Goal: Find specific page/section: Find specific page/section

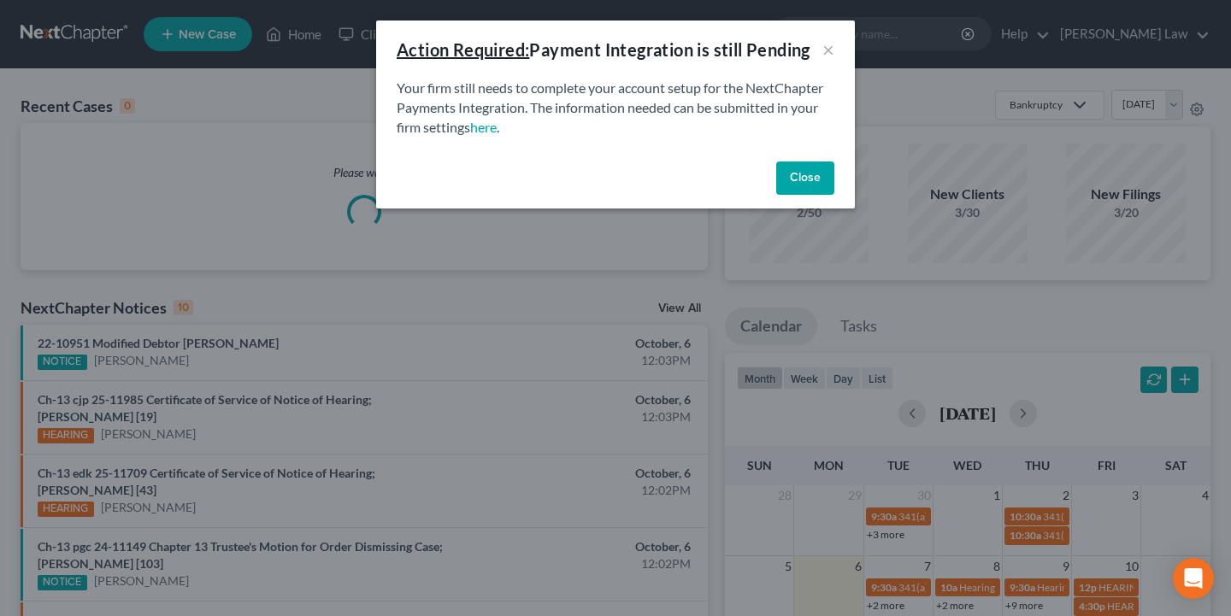
click at [818, 179] on button "Close" at bounding box center [805, 179] width 58 height 34
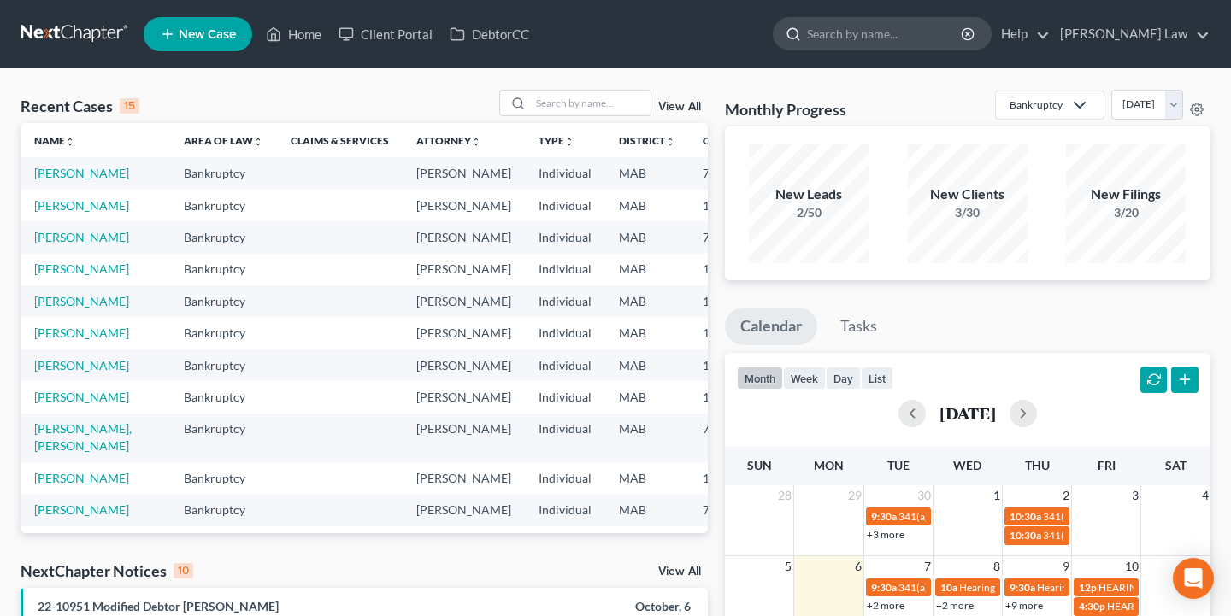
click at [901, 36] on input "search" at bounding box center [885, 34] width 156 height 32
type input "[PERSON_NAME]"
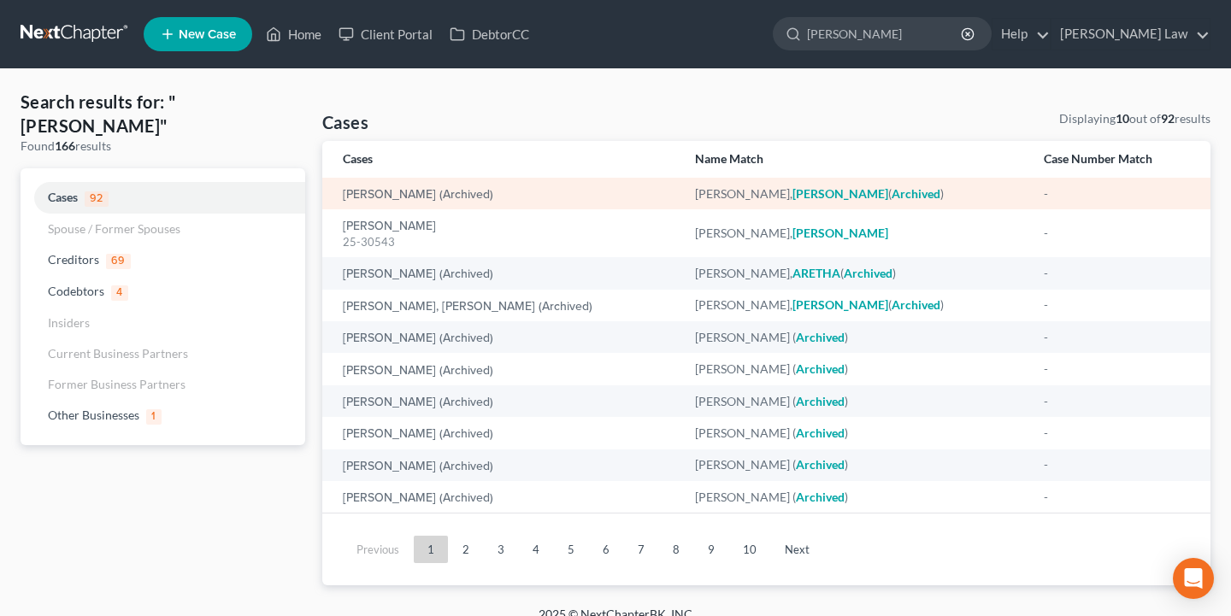
click at [429, 186] on div "[PERSON_NAME] (Archived)" at bounding box center [505, 193] width 325 height 17
click at [433, 195] on link "[PERSON_NAME] (Archived)" at bounding box center [418, 195] width 150 height 12
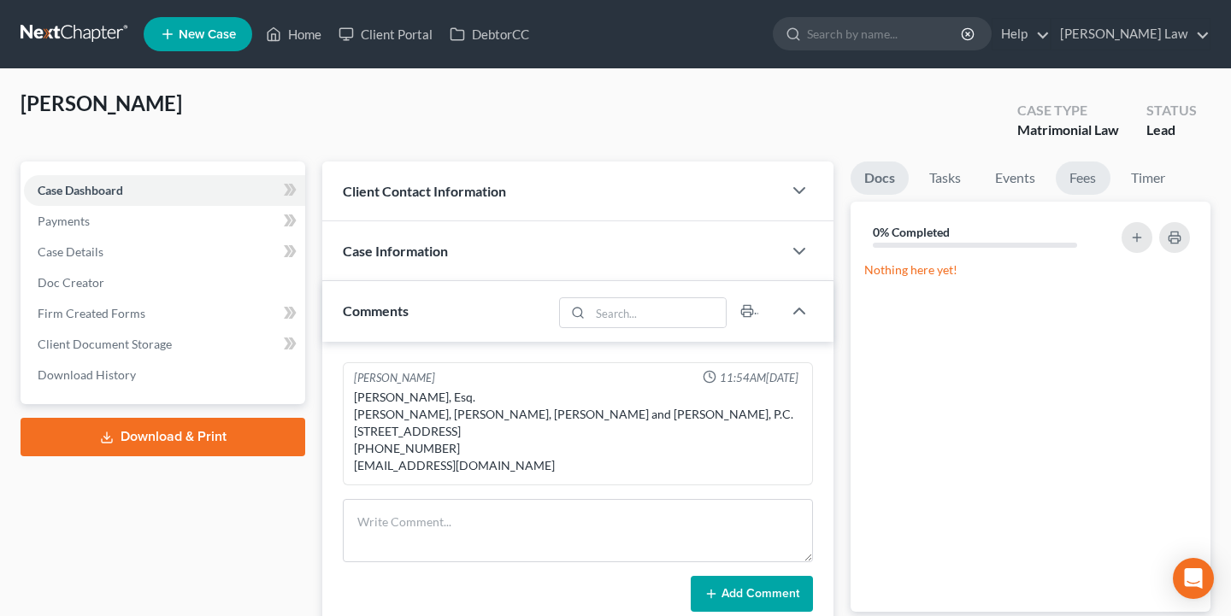
click at [1075, 168] on link "Fees" at bounding box center [1083, 178] width 55 height 33
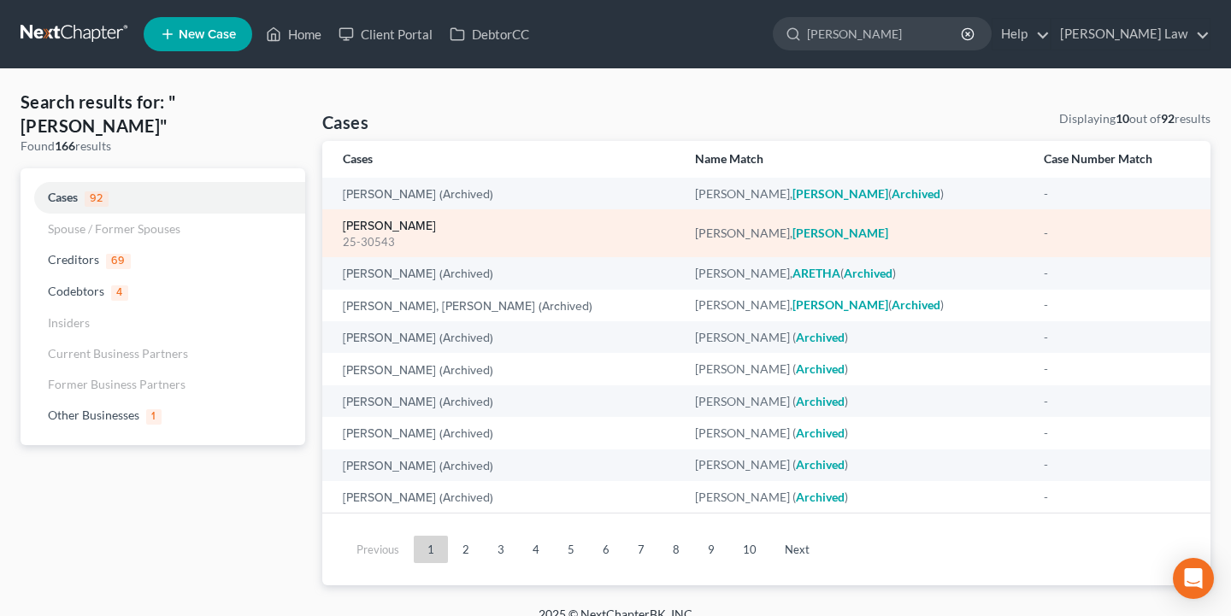
click at [389, 229] on link "[PERSON_NAME]" at bounding box center [389, 227] width 93 height 12
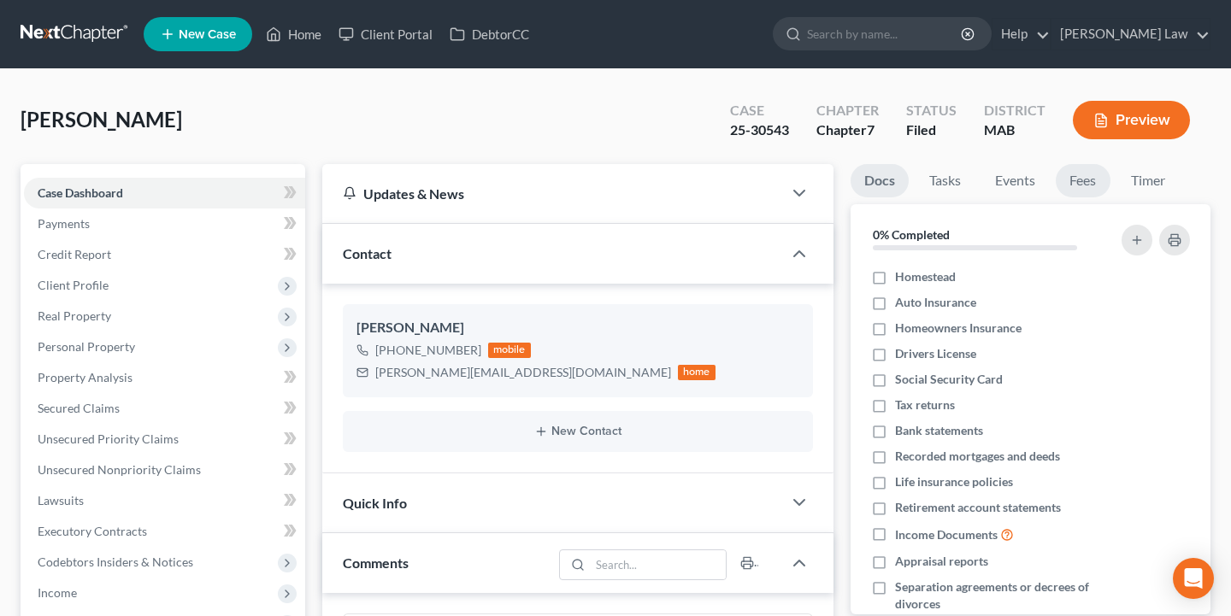
click at [1092, 176] on link "Fees" at bounding box center [1083, 180] width 55 height 33
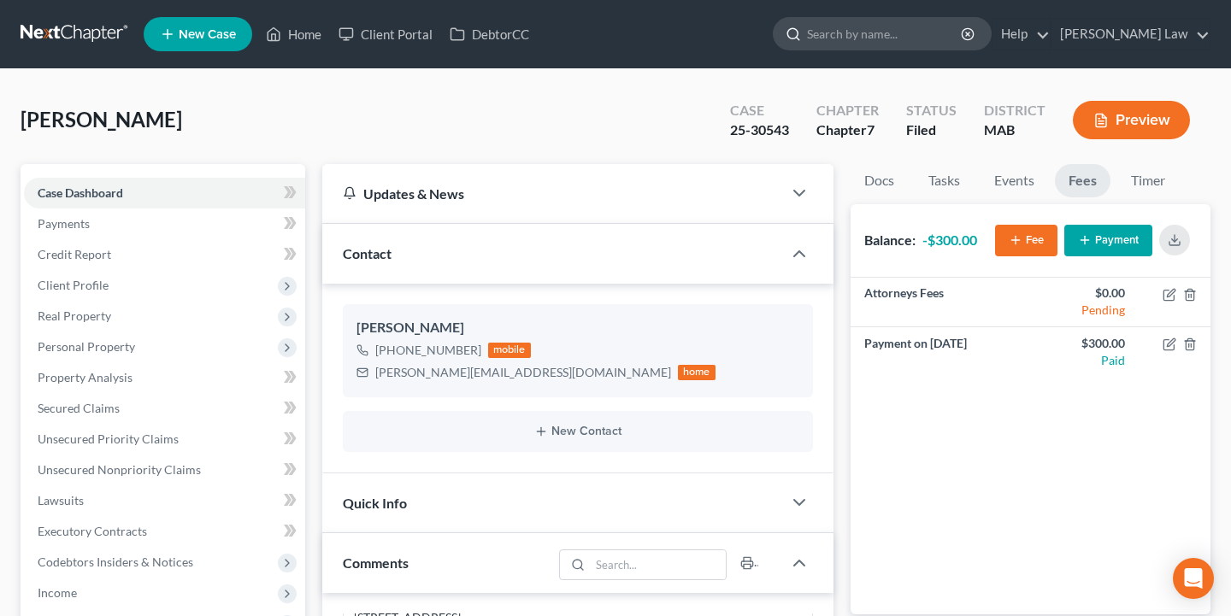
click at [963, 33] on input "search" at bounding box center [885, 34] width 156 height 32
type input "pat"
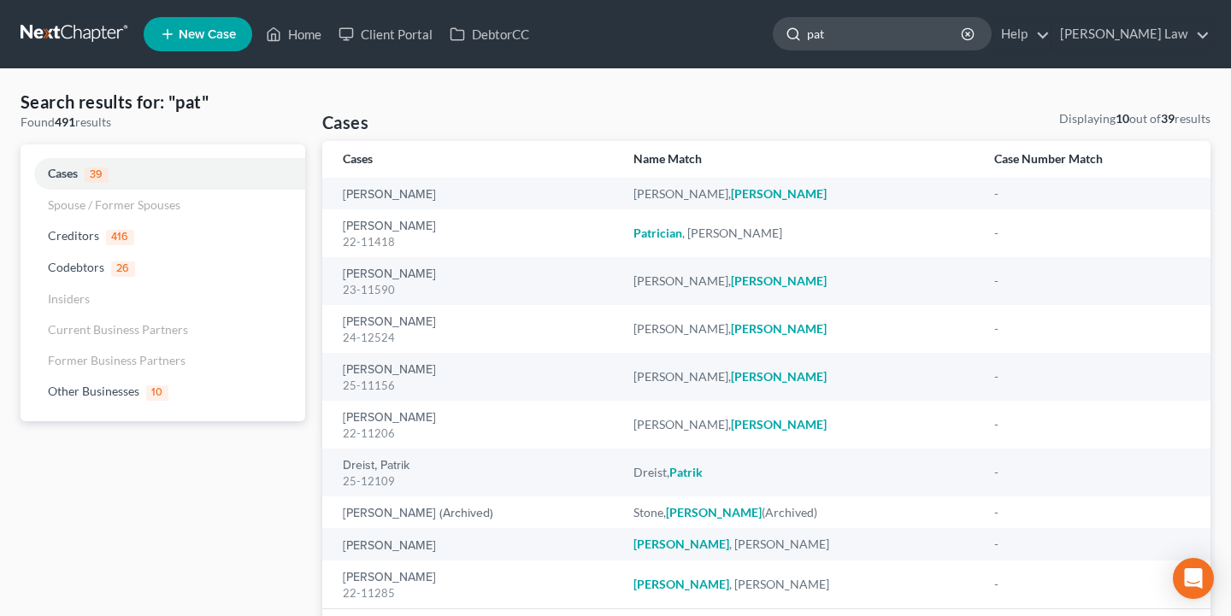
click at [936, 38] on input "pat" at bounding box center [885, 34] width 156 height 32
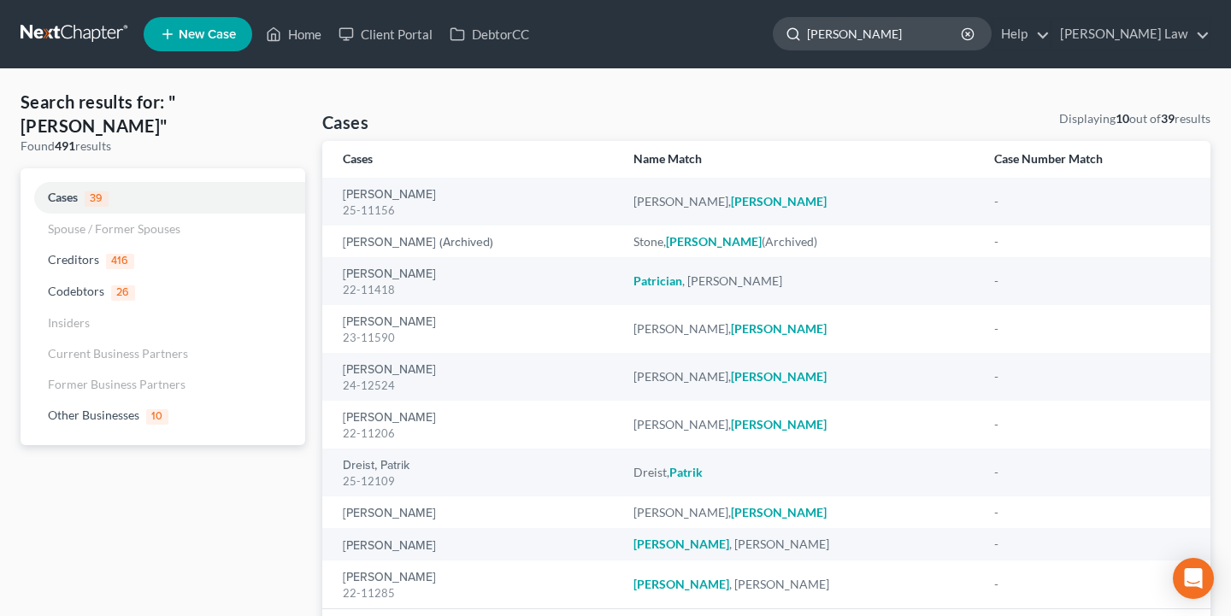
type input "[PERSON_NAME]"
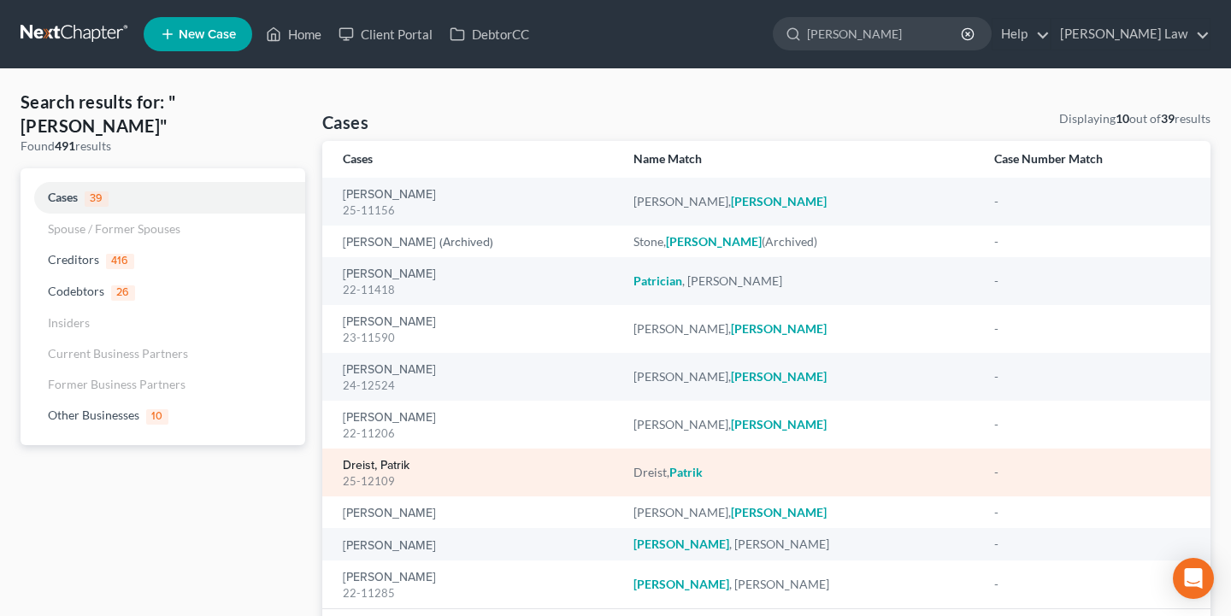
drag, startPoint x: 936, startPoint y: 38, endPoint x: 390, endPoint y: 465, distance: 693.5
click at [390, 465] on link "Dreist, Patrik" at bounding box center [376, 466] width 67 height 12
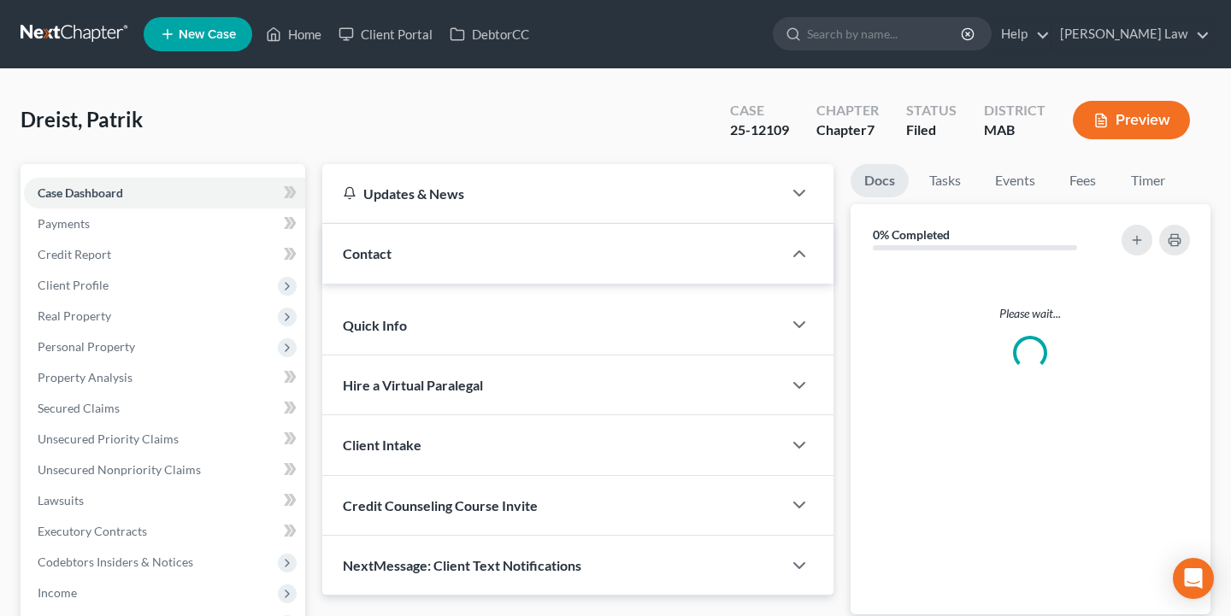
click at [378, 463] on div "Updates & News × [US_STATE] District Notes Take a look at NextChapter's Distric…" at bounding box center [577, 380] width 511 height 432
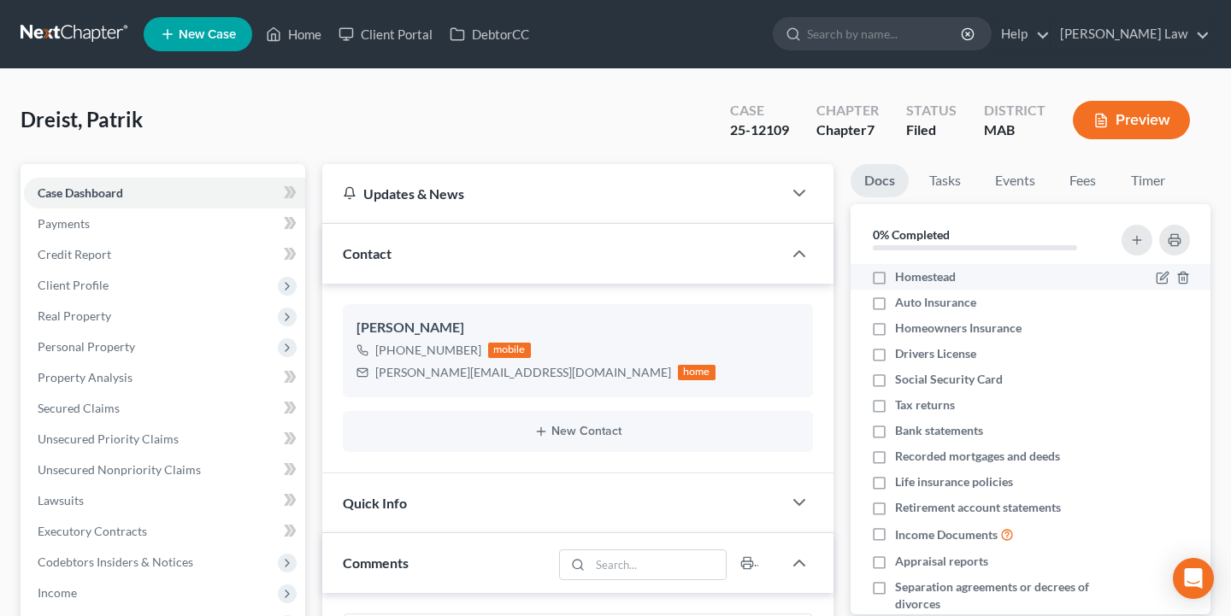
scroll to position [7, 0]
click at [1086, 178] on link "Fees" at bounding box center [1083, 180] width 55 height 33
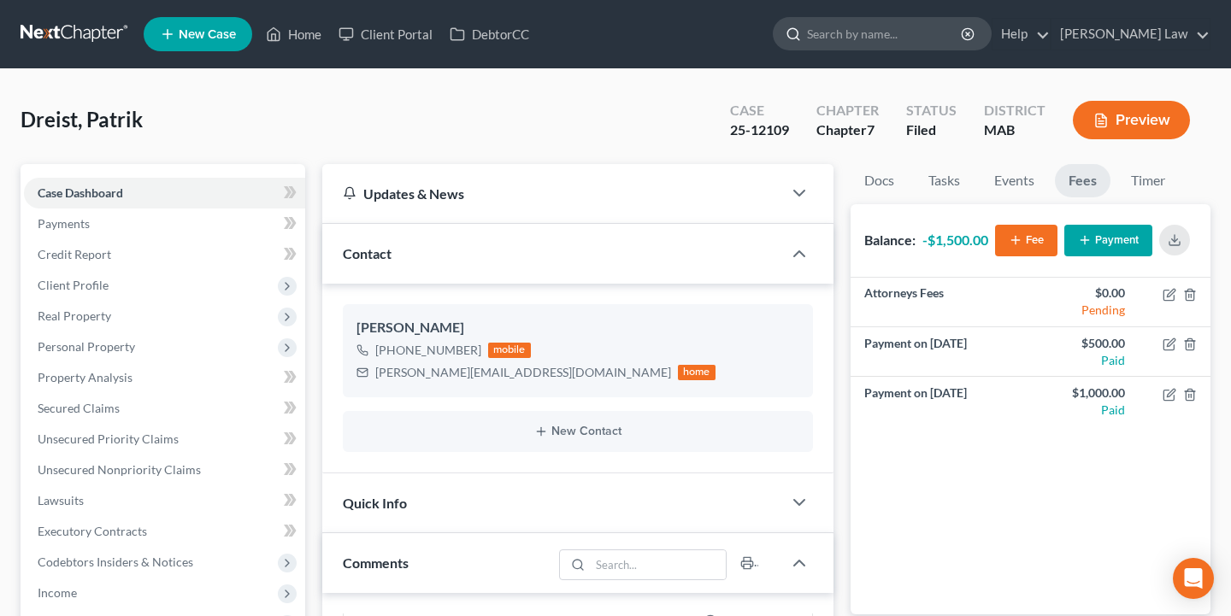
click at [963, 28] on input "search" at bounding box center [885, 34] width 156 height 32
type input "arch"
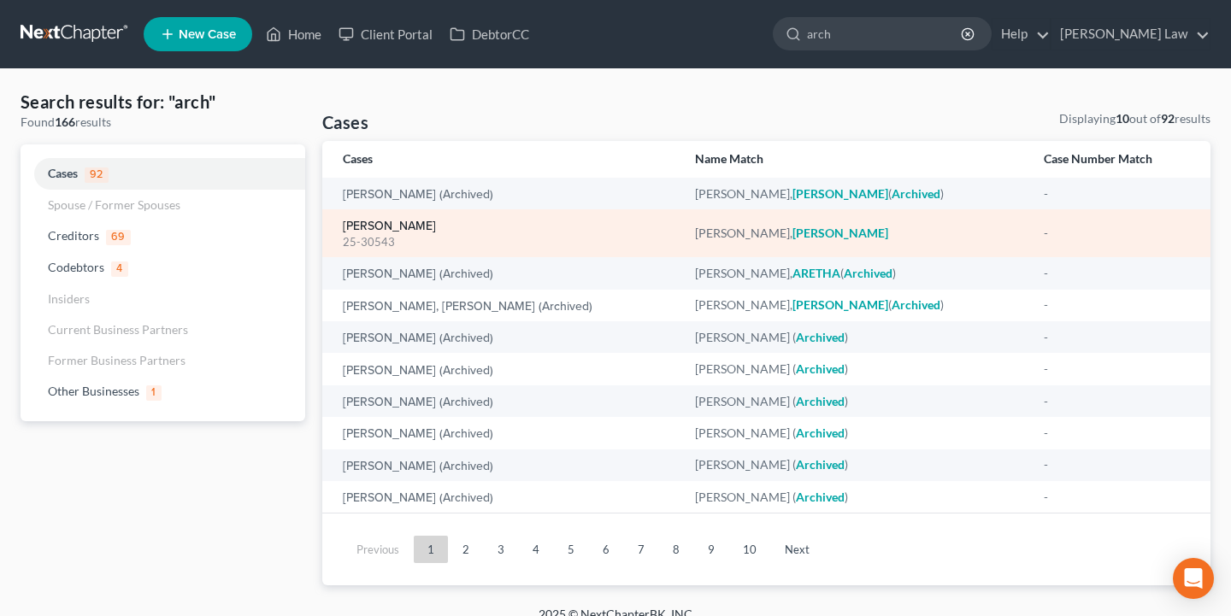
click at [385, 226] on link "[PERSON_NAME]" at bounding box center [389, 227] width 93 height 12
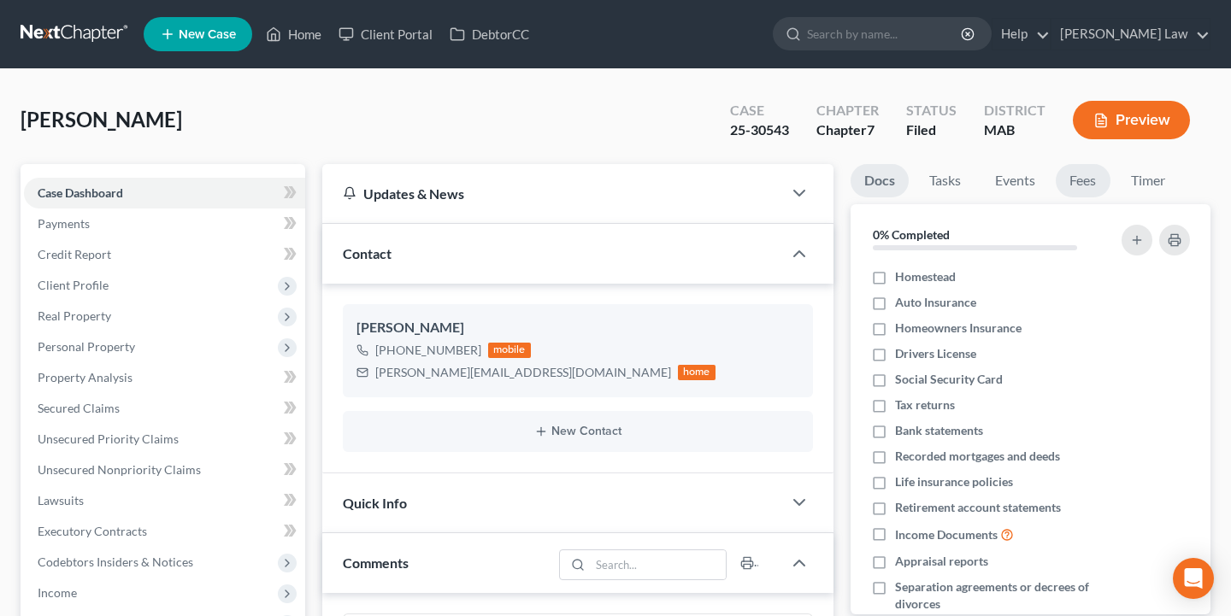
scroll to position [150, 0]
click at [1089, 183] on link "Fees" at bounding box center [1083, 180] width 55 height 33
